Goal: Task Accomplishment & Management: Manage account settings

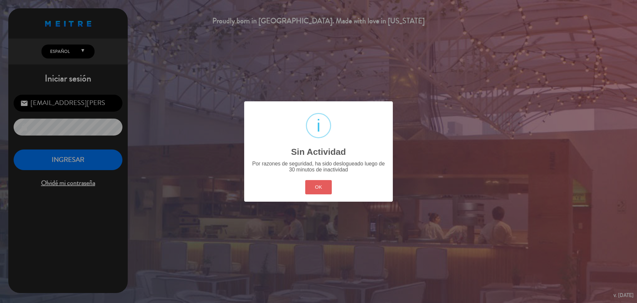
click at [321, 190] on button "OK" at bounding box center [318, 187] width 27 height 14
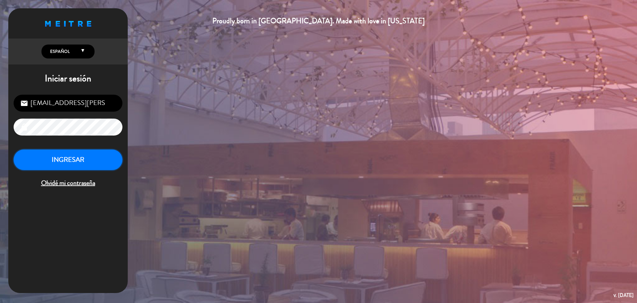
click at [102, 159] on button "INGRESAR" at bounding box center [68, 159] width 109 height 21
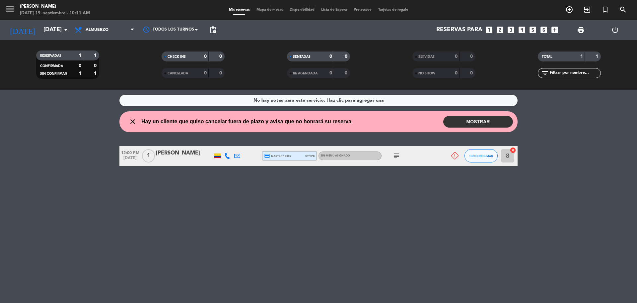
click at [184, 156] on div "[PERSON_NAME]" at bounding box center [184, 153] width 56 height 9
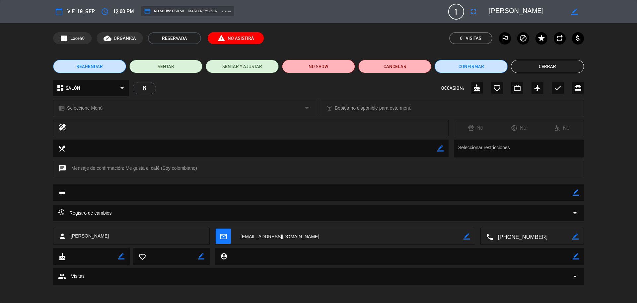
click at [556, 61] on button "Cerrar" at bounding box center [547, 66] width 73 height 13
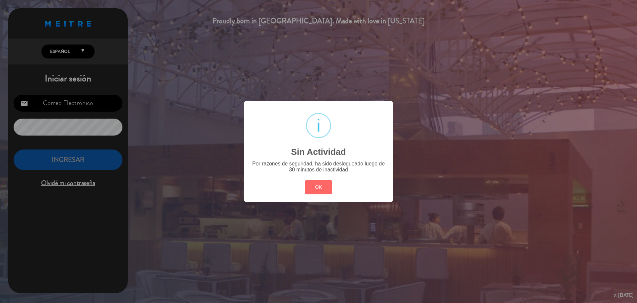
type input "[EMAIL_ADDRESS][PERSON_NAME][DOMAIN_NAME]"
